Goal: Transaction & Acquisition: Purchase product/service

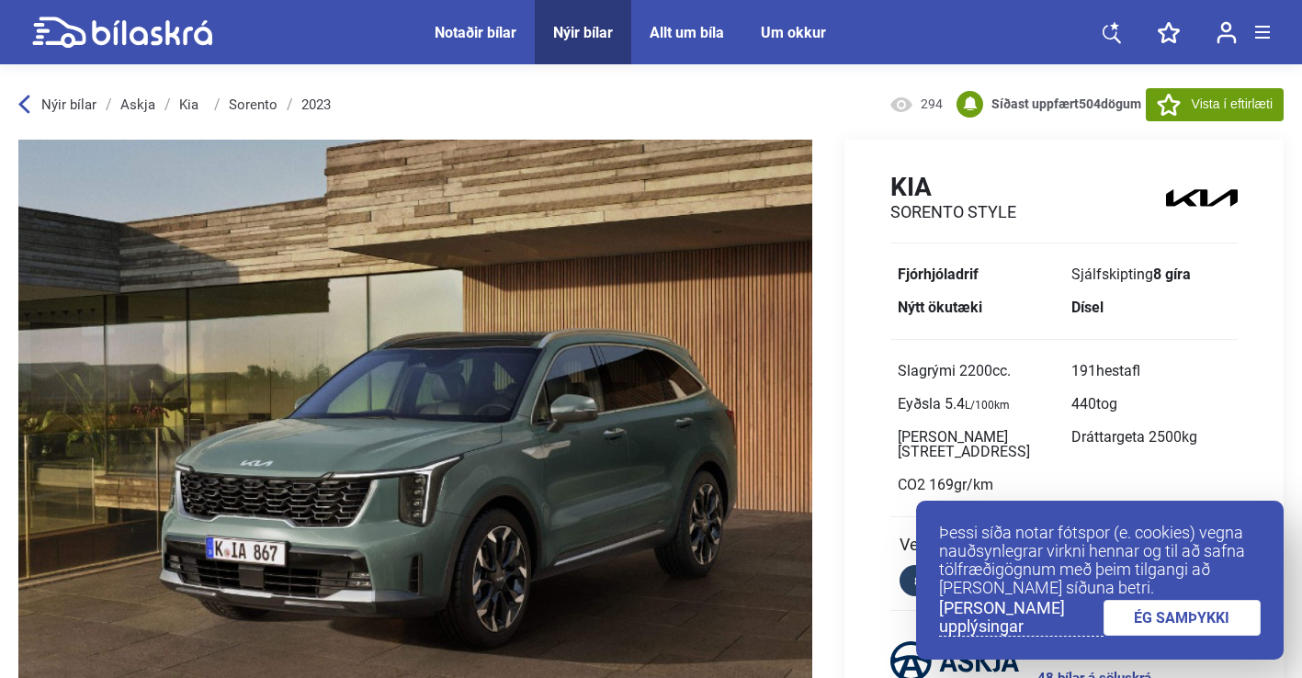
click at [1180, 615] on link "ÉG SAMÞYKKI" at bounding box center [1182, 618] width 158 height 36
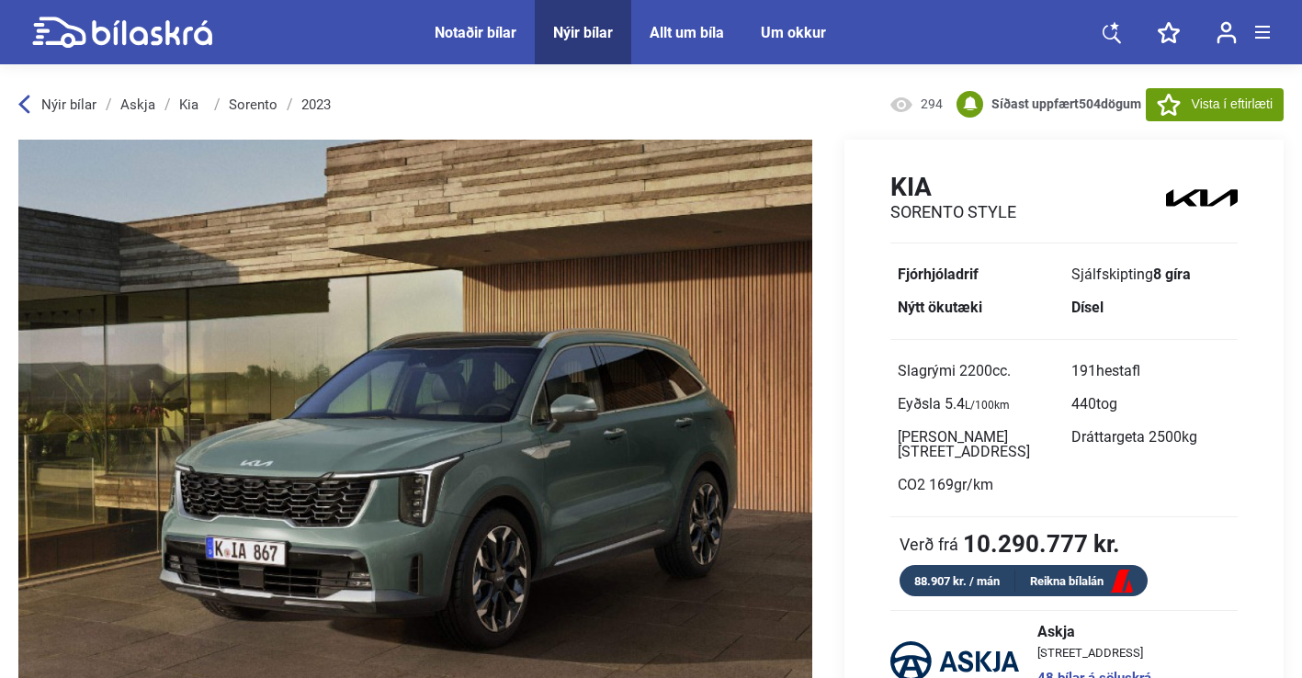
click at [468, 32] on div "Notaðir bílar" at bounding box center [475, 32] width 82 height 17
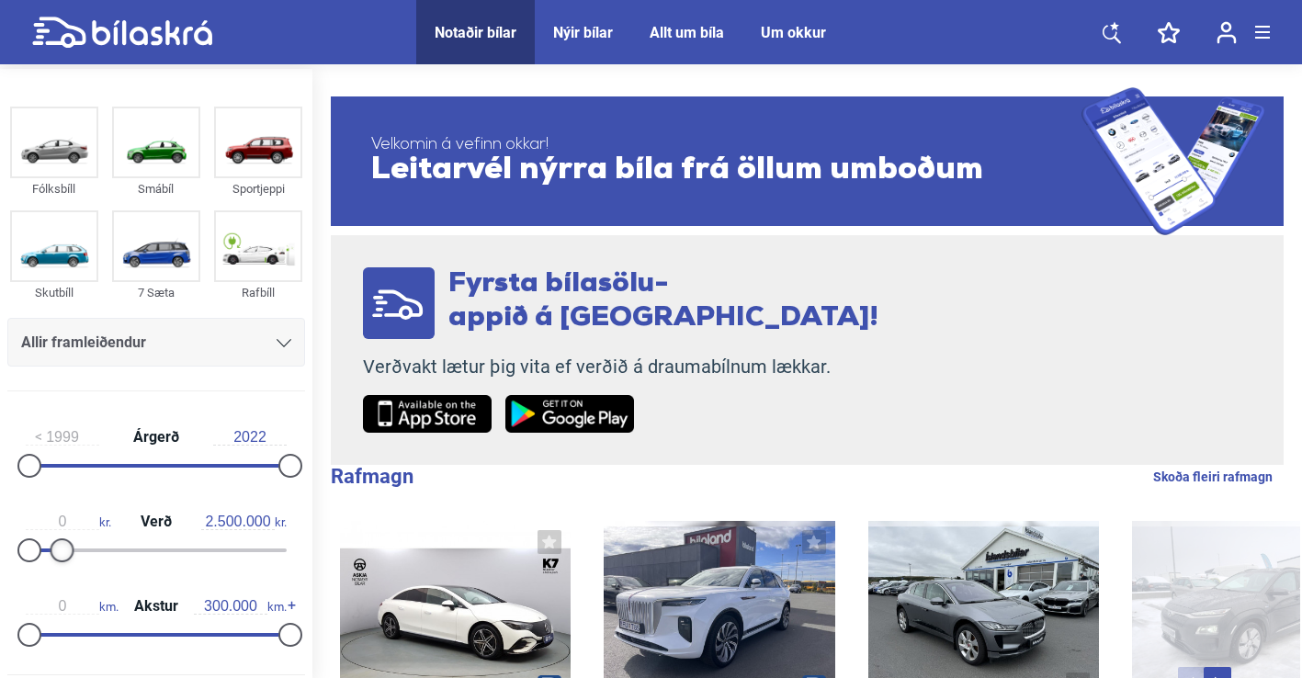
drag, startPoint x: 277, startPoint y: 549, endPoint x: 54, endPoint y: 542, distance: 223.3
click at [54, 542] on div at bounding box center [63, 550] width 24 height 24
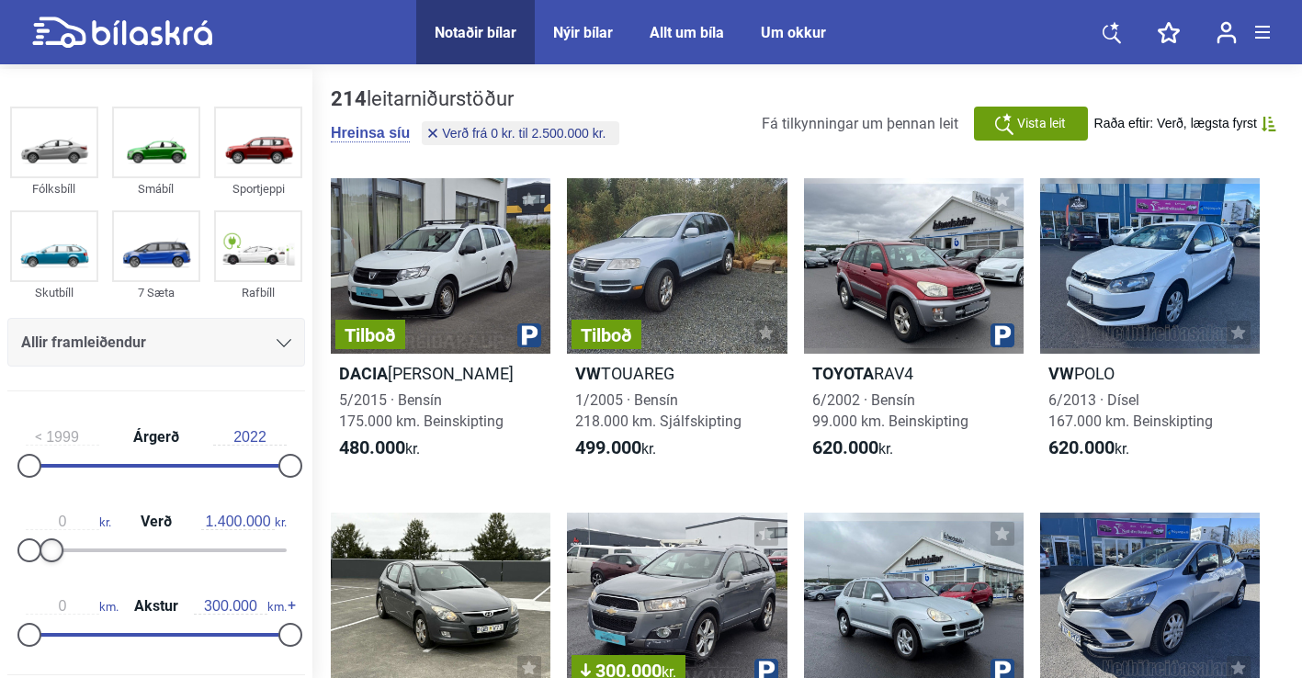
type input "1.300.000"
drag, startPoint x: 64, startPoint y: 547, endPoint x: 50, endPoint y: 546, distance: 14.7
click at [50, 546] on div at bounding box center [46, 550] width 24 height 24
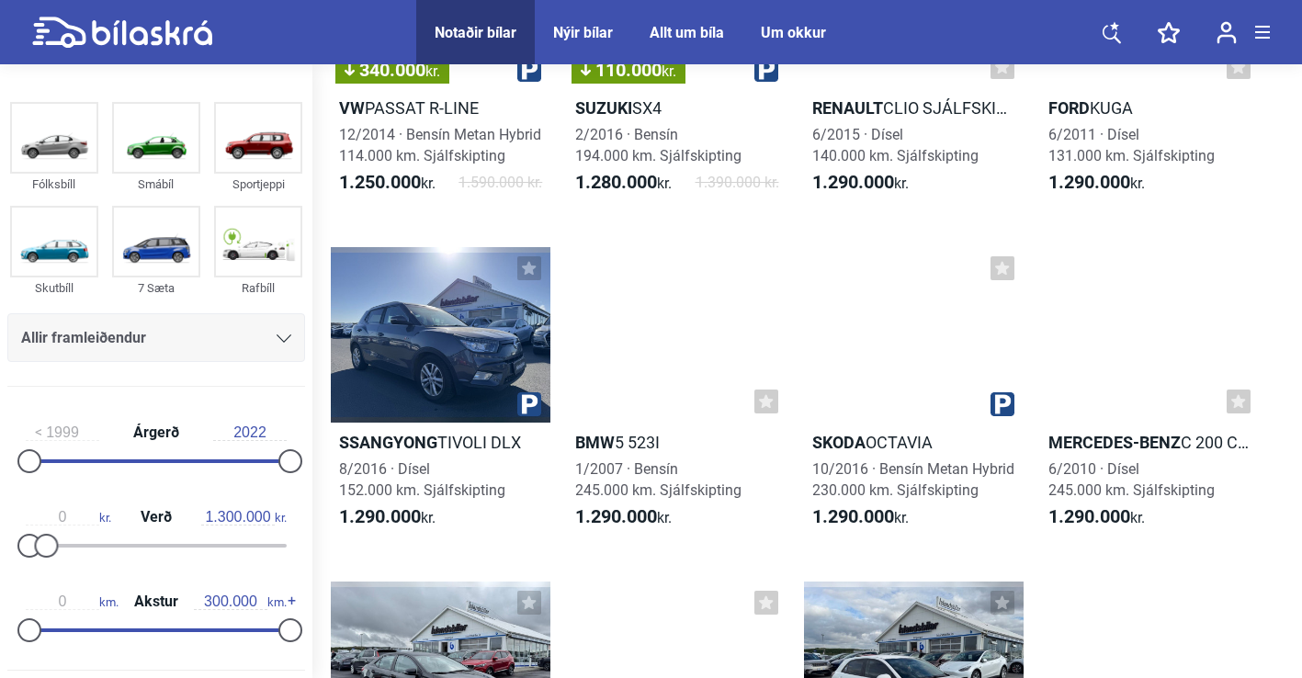
scroll to position [3943, 0]
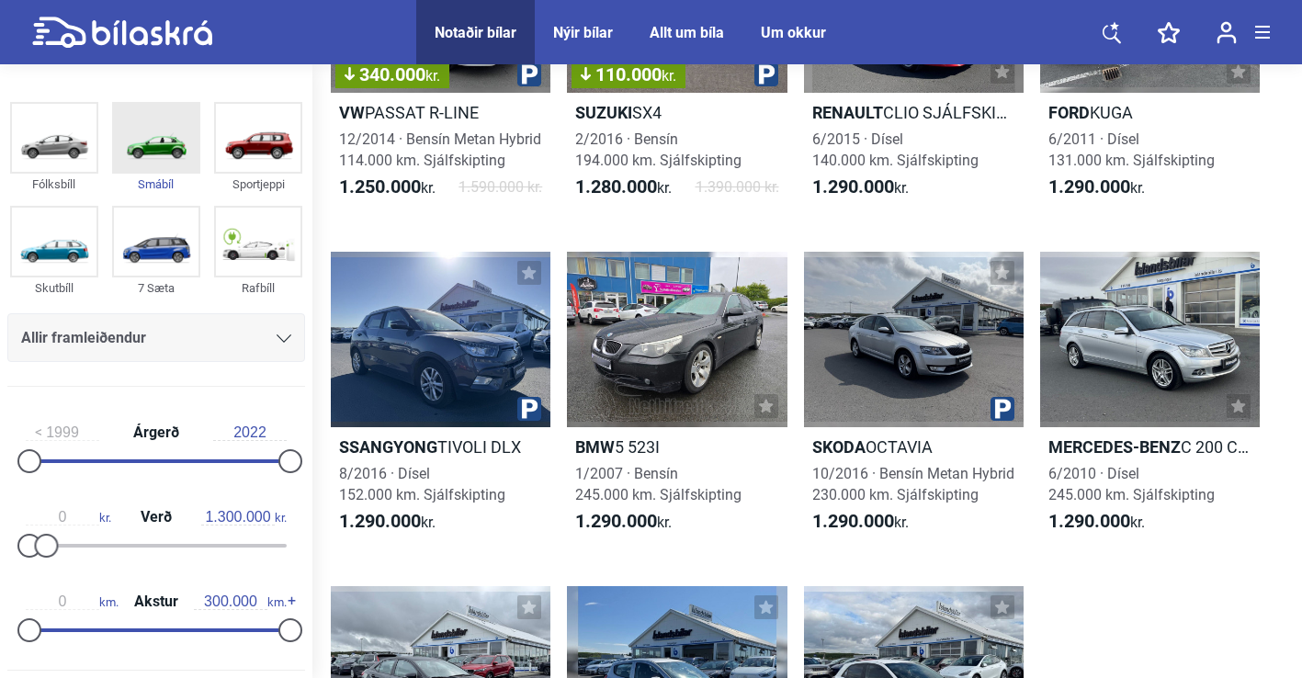
click at [170, 182] on div "Smábíl" at bounding box center [156, 184] width 88 height 21
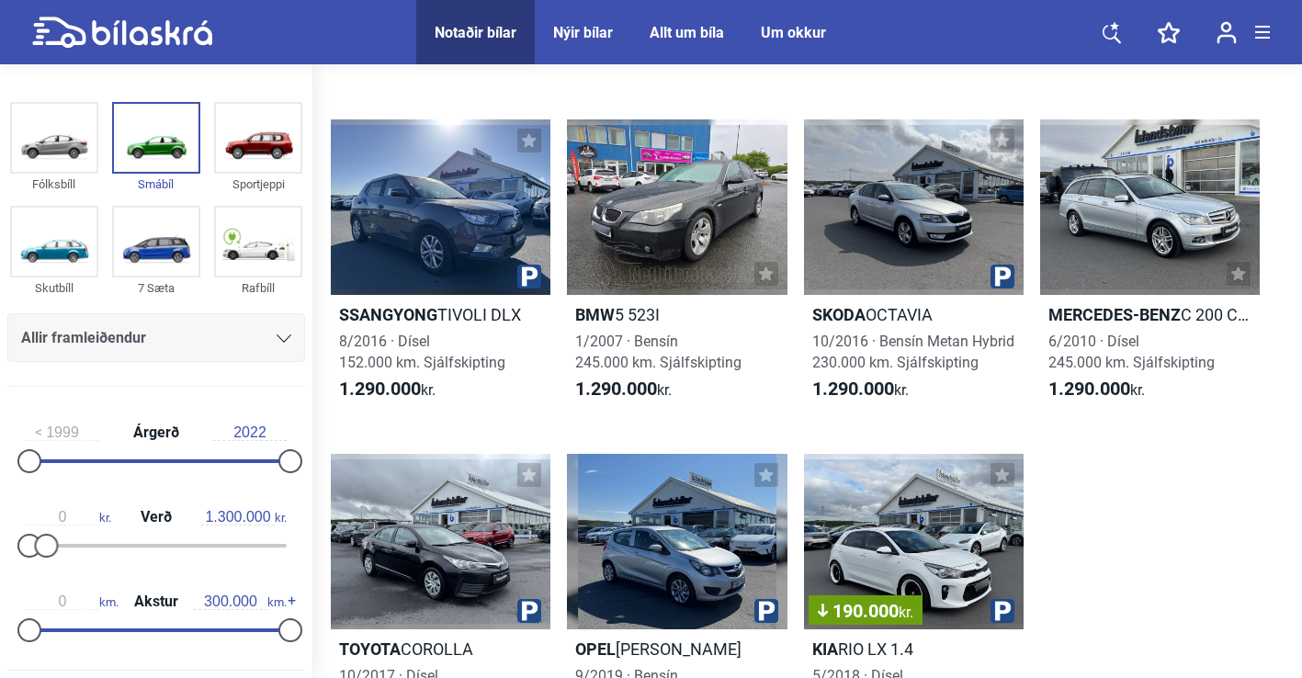
scroll to position [4176, 0]
